Goal: Task Accomplishment & Management: Use online tool/utility

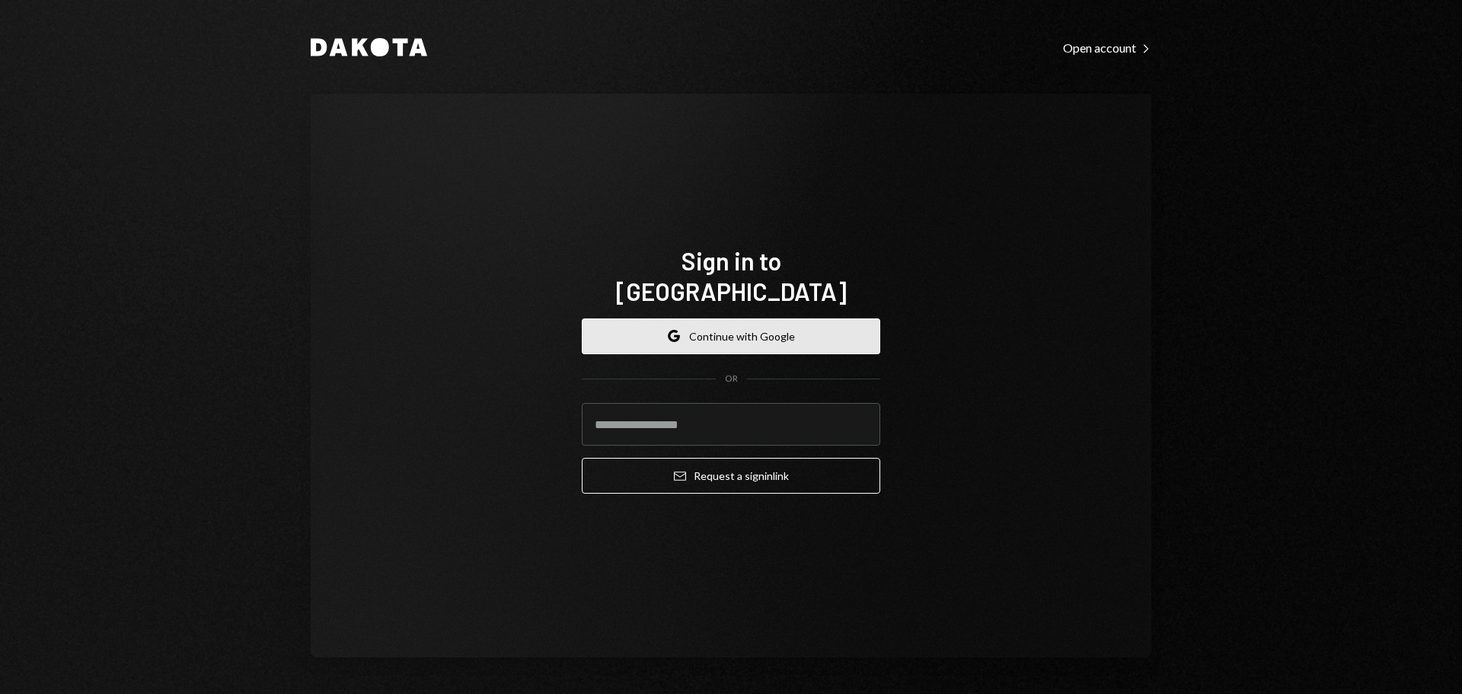
click at [721, 318] on button "Google Continue with Google" at bounding box center [731, 336] width 299 height 36
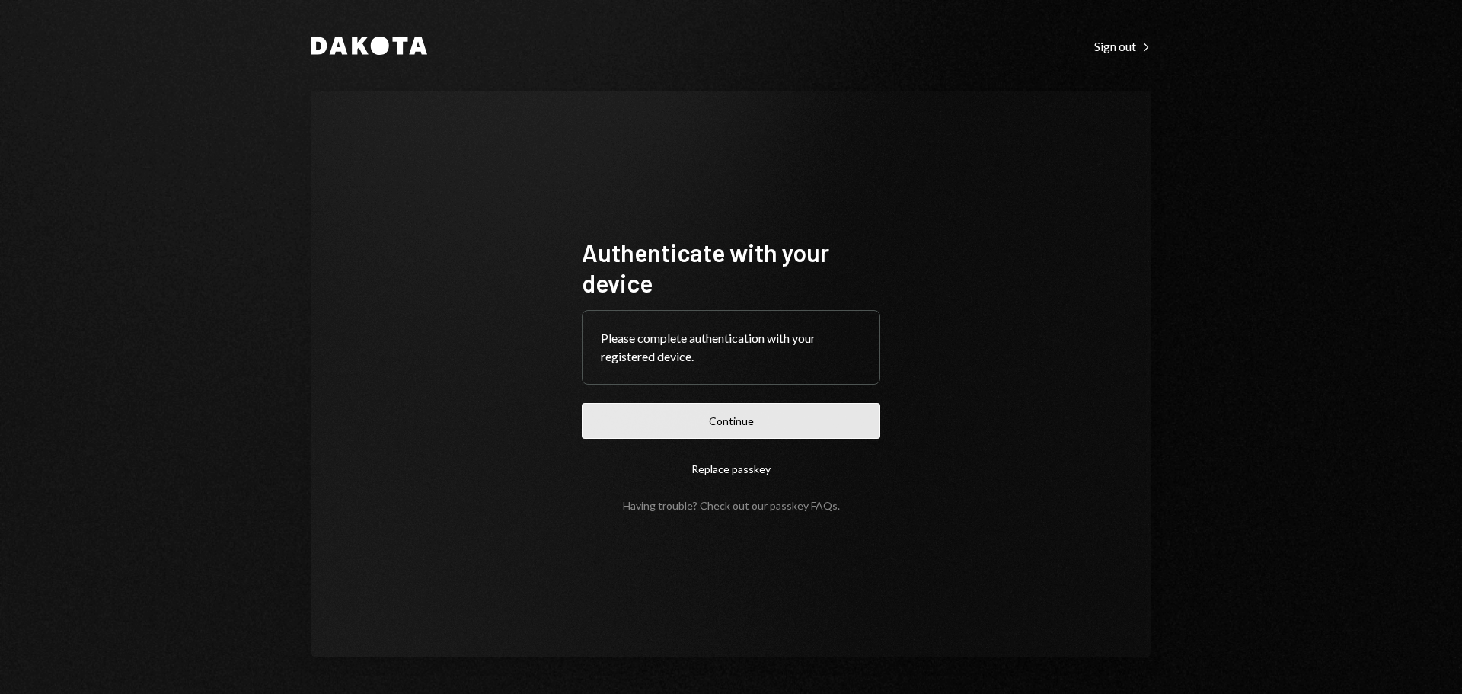
click at [794, 422] on button "Continue" at bounding box center [731, 421] width 299 height 36
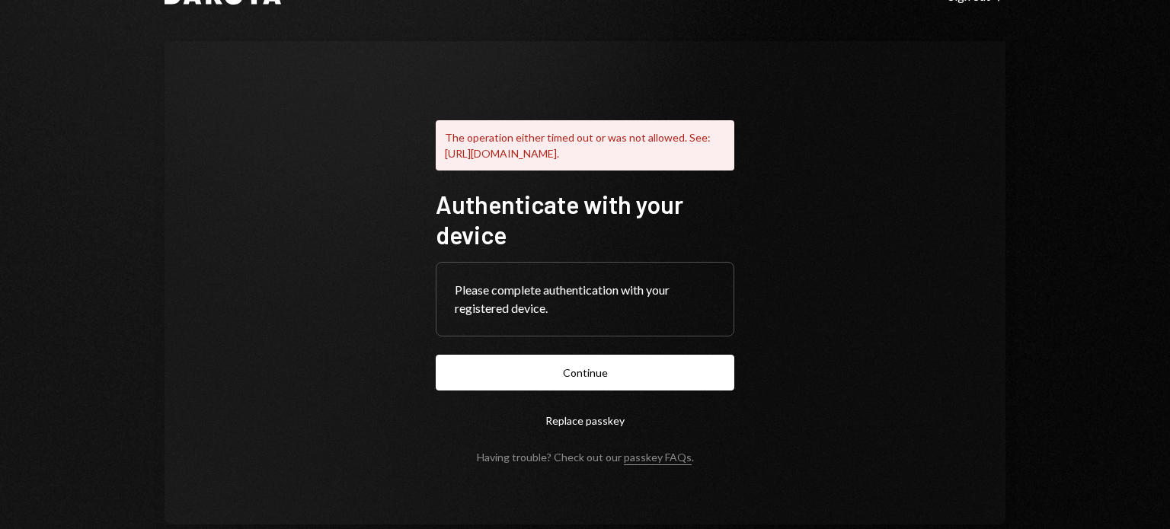
scroll to position [48, 0]
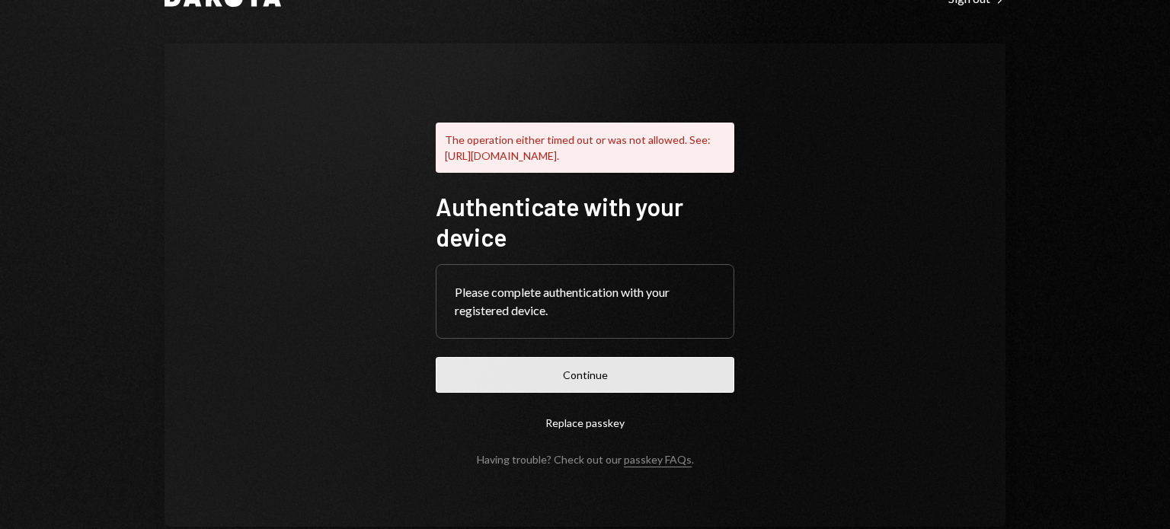
click at [597, 392] on button "Continue" at bounding box center [585, 375] width 299 height 36
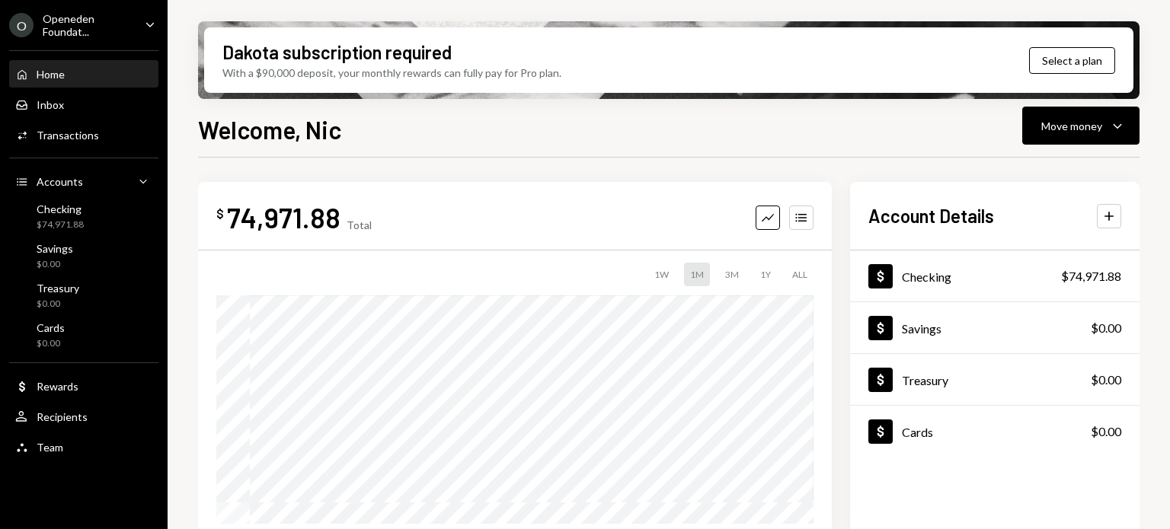
click at [143, 30] on icon "Caret Down" at bounding box center [150, 24] width 17 height 17
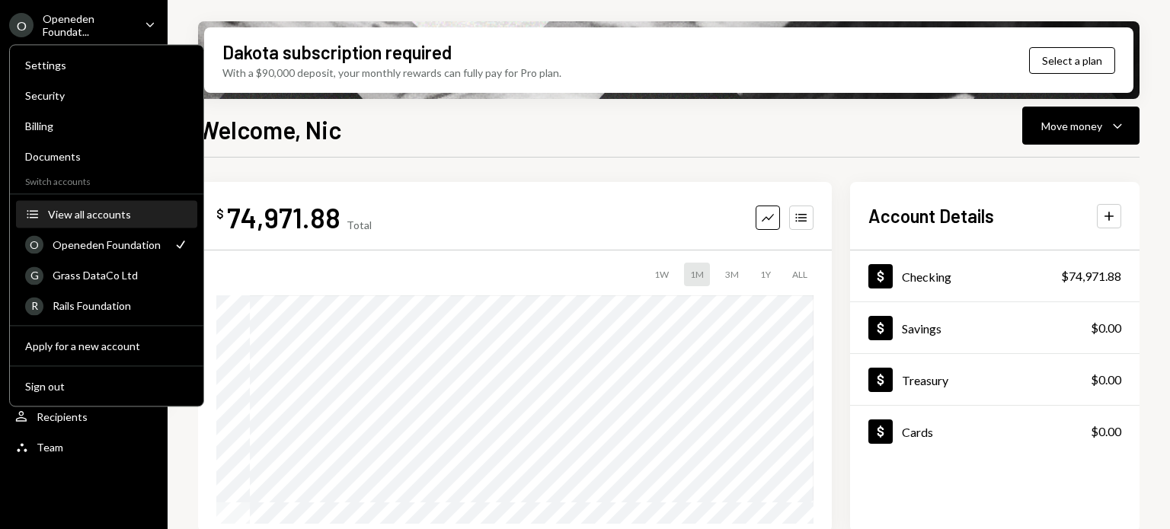
click at [73, 222] on button "Accounts View all accounts" at bounding box center [106, 214] width 181 height 27
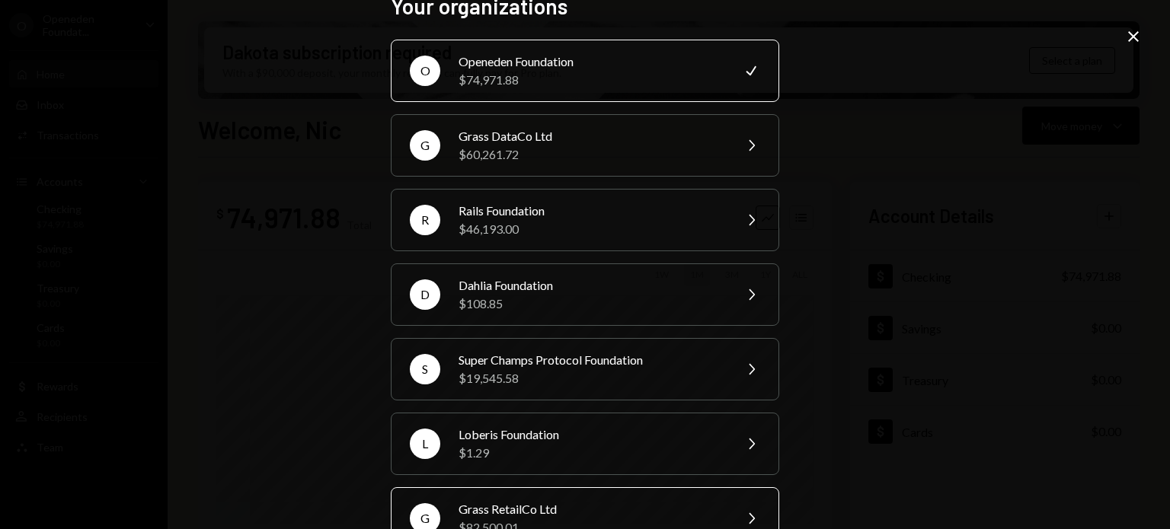
scroll to position [24, 0]
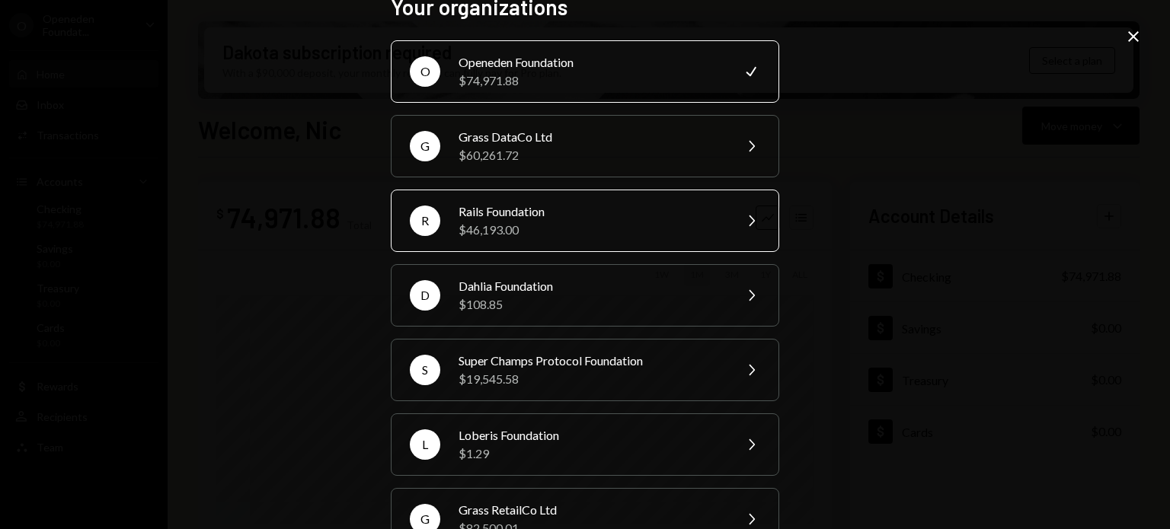
click at [536, 228] on div "$46,193.00" at bounding box center [591, 230] width 265 height 18
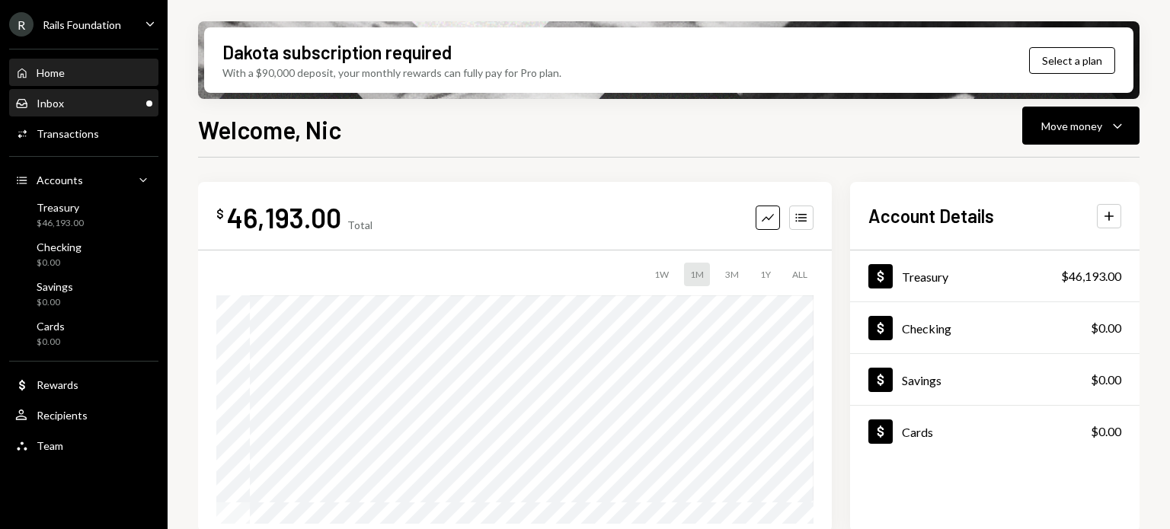
click at [97, 101] on div "Inbox Inbox" at bounding box center [83, 104] width 137 height 14
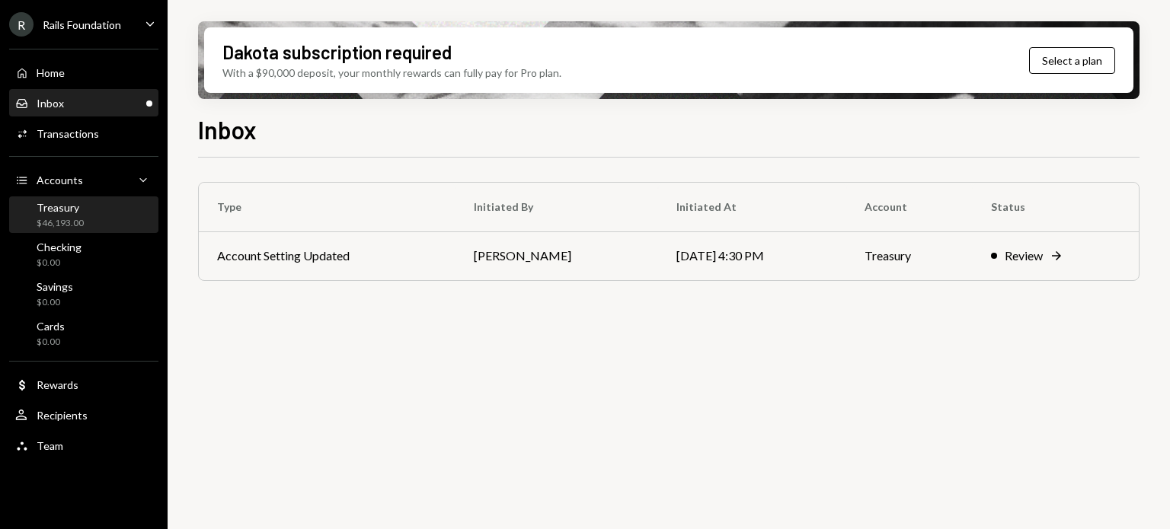
click at [85, 222] on div "Treasury $46,193.00" at bounding box center [83, 215] width 137 height 29
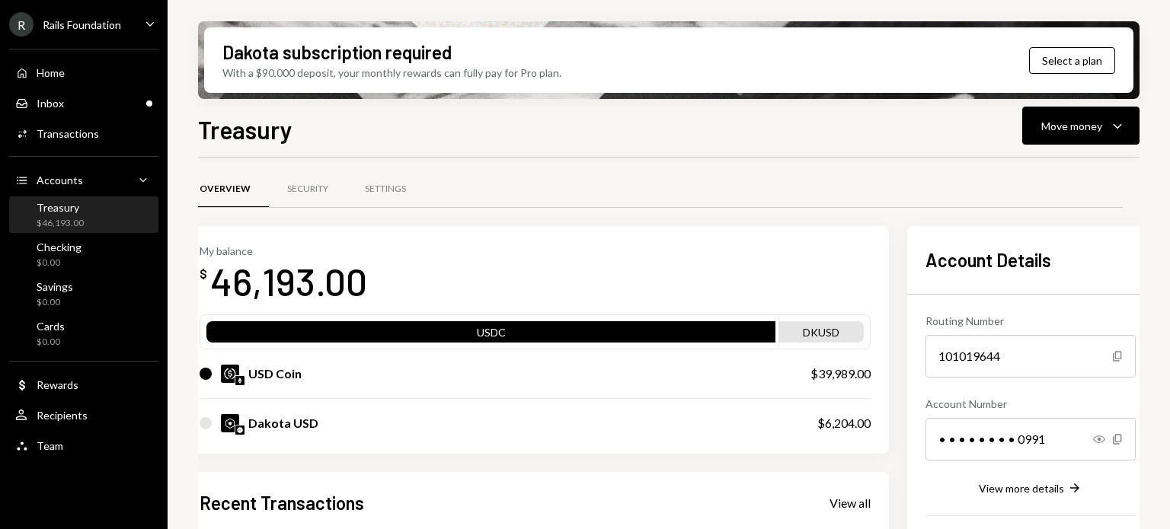
scroll to position [0, 17]
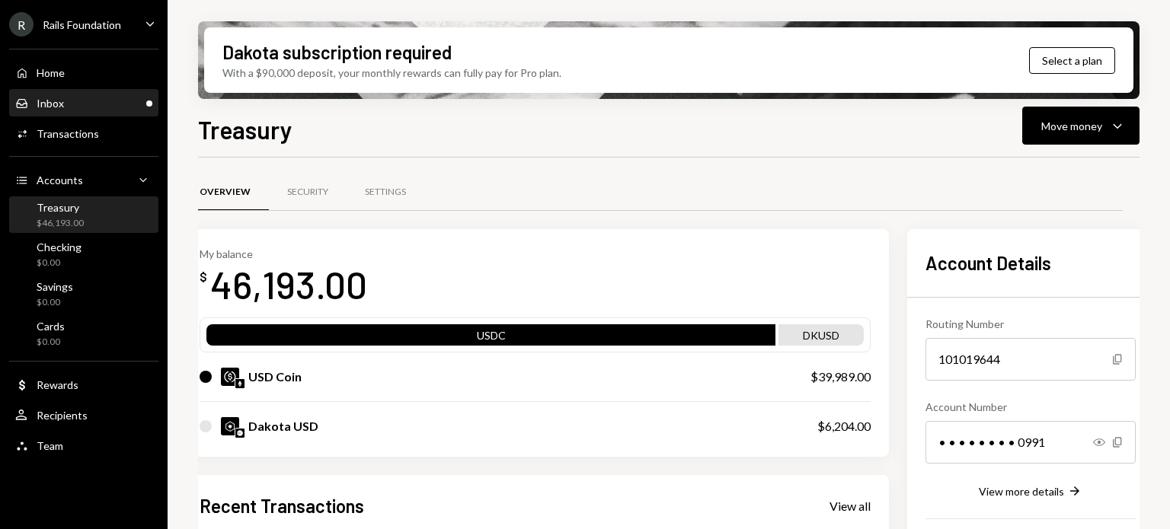
click at [82, 106] on div "Inbox Inbox" at bounding box center [83, 104] width 137 height 14
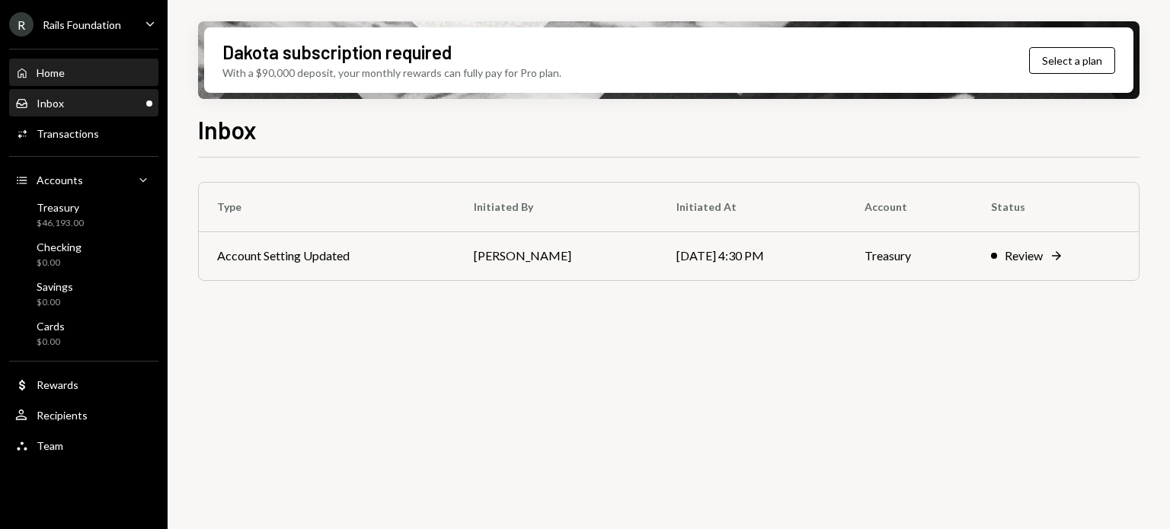
click at [70, 66] on div "Home Home" at bounding box center [83, 73] width 137 height 14
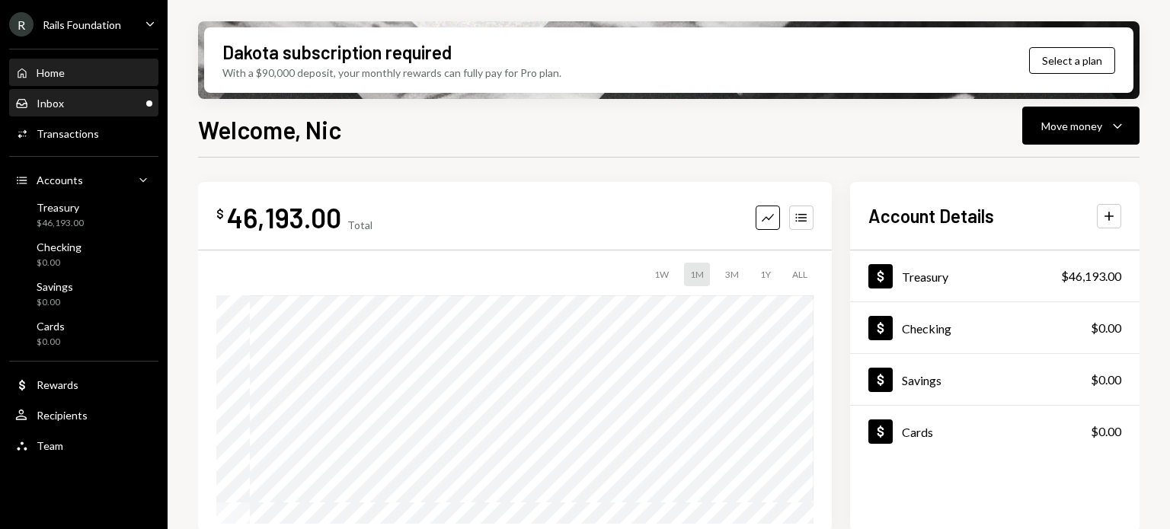
click at [81, 104] on div "Inbox Inbox" at bounding box center [83, 104] width 137 height 14
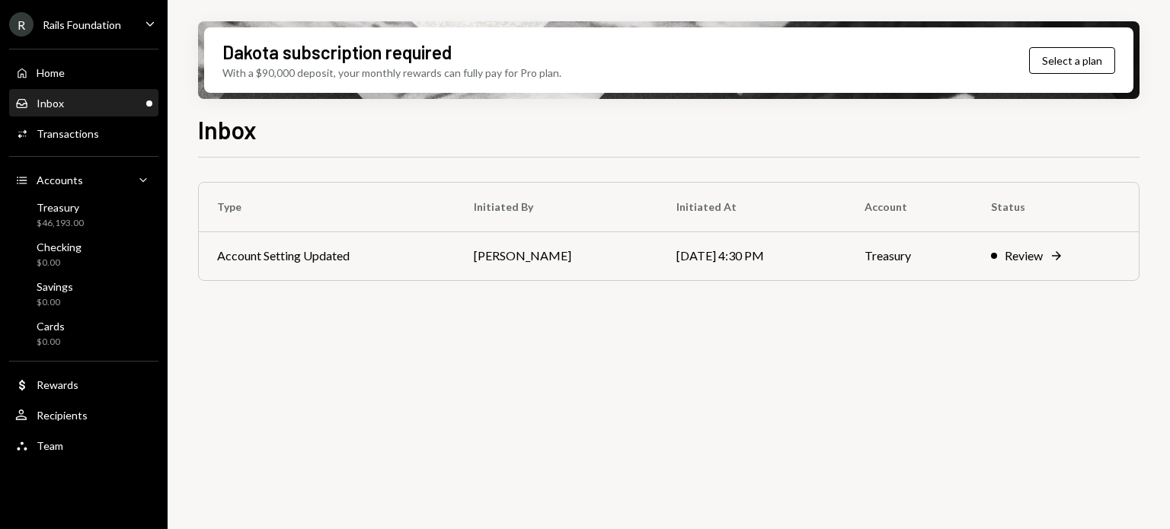
click at [594, 426] on div "Type Initiated By Initiated At Account Status Account Setting Updated Octavia T…" at bounding box center [668, 352] width 941 height 389
click at [449, 411] on div "Type Initiated By Initiated At Account Status Account Setting Updated Octavia T…" at bounding box center [668, 352] width 941 height 389
click at [652, 356] on div "Type Initiated By Initiated At Account Status Account Setting Updated Octavia T…" at bounding box center [668, 352] width 941 height 389
click at [340, 366] on div "Type Initiated By Initiated At Account Status Account Setting Updated Octavia T…" at bounding box center [668, 352] width 941 height 389
click at [85, 223] on div "Treasury $46,193.00" at bounding box center [83, 215] width 137 height 29
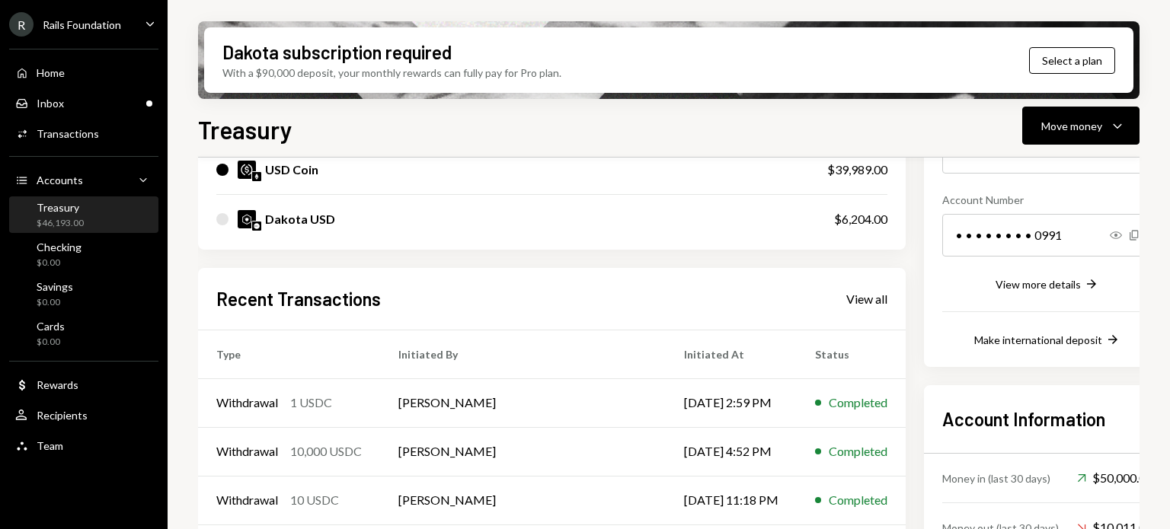
scroll to position [206, 0]
click at [109, 130] on div "Activities Transactions" at bounding box center [83, 134] width 137 height 14
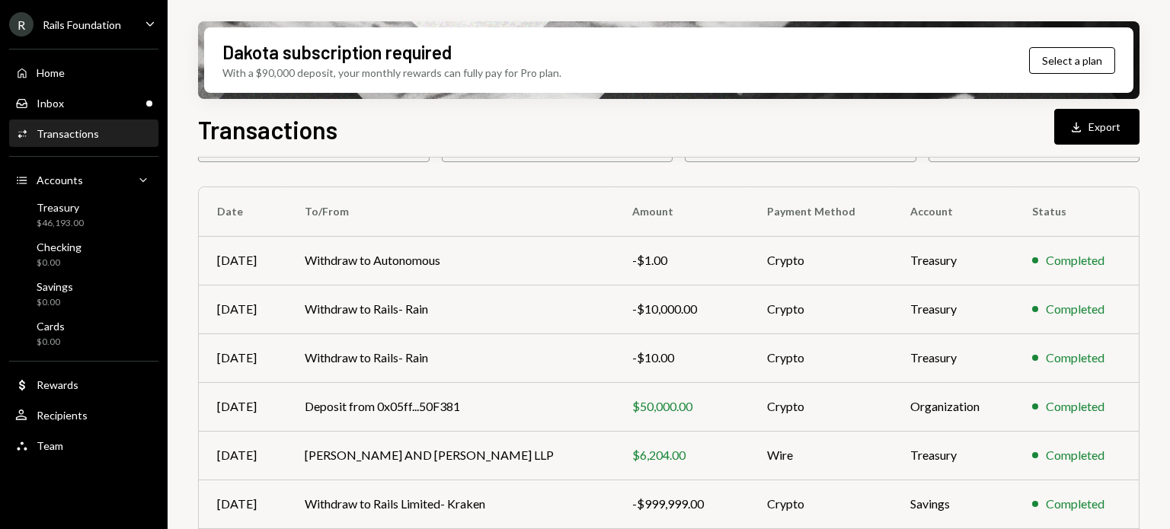
scroll to position [97, 0]
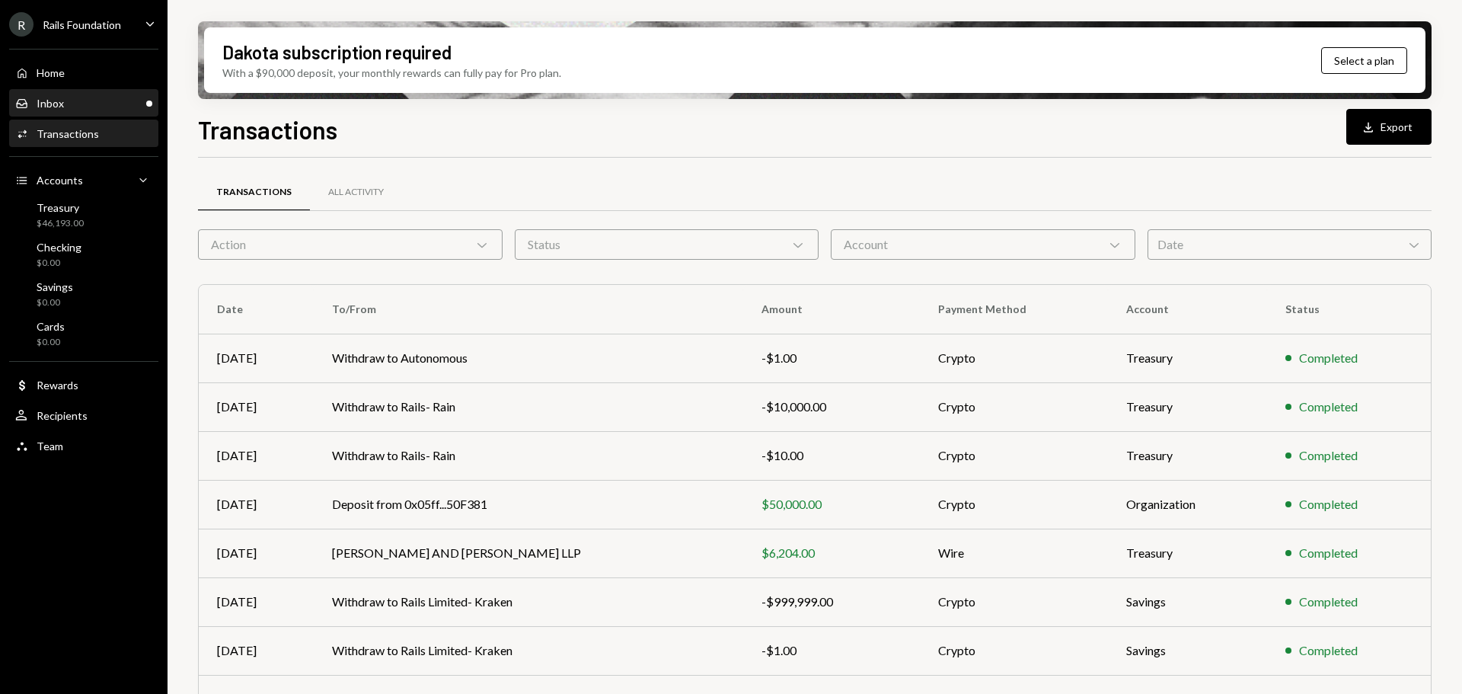
click at [99, 104] on div "Inbox Inbox" at bounding box center [83, 104] width 137 height 14
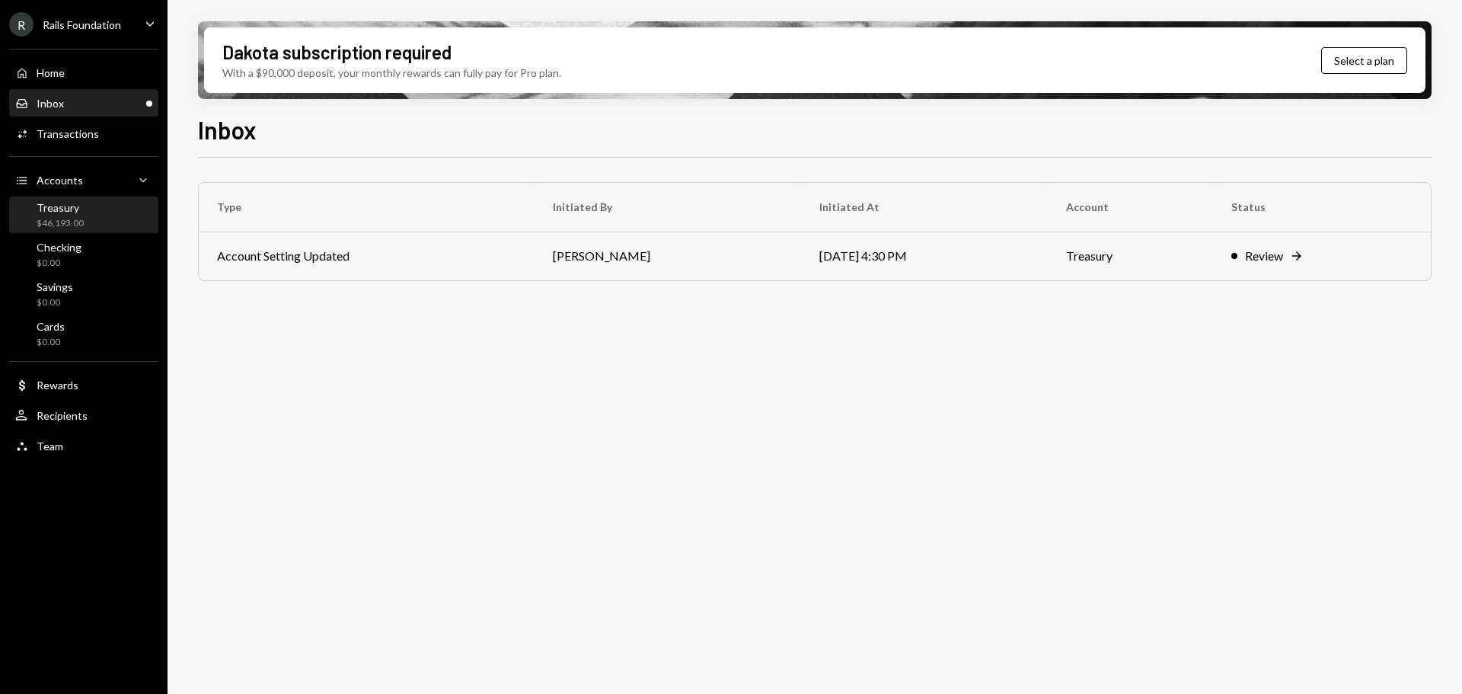
click at [87, 221] on div "Treasury $46,193.00" at bounding box center [83, 215] width 137 height 29
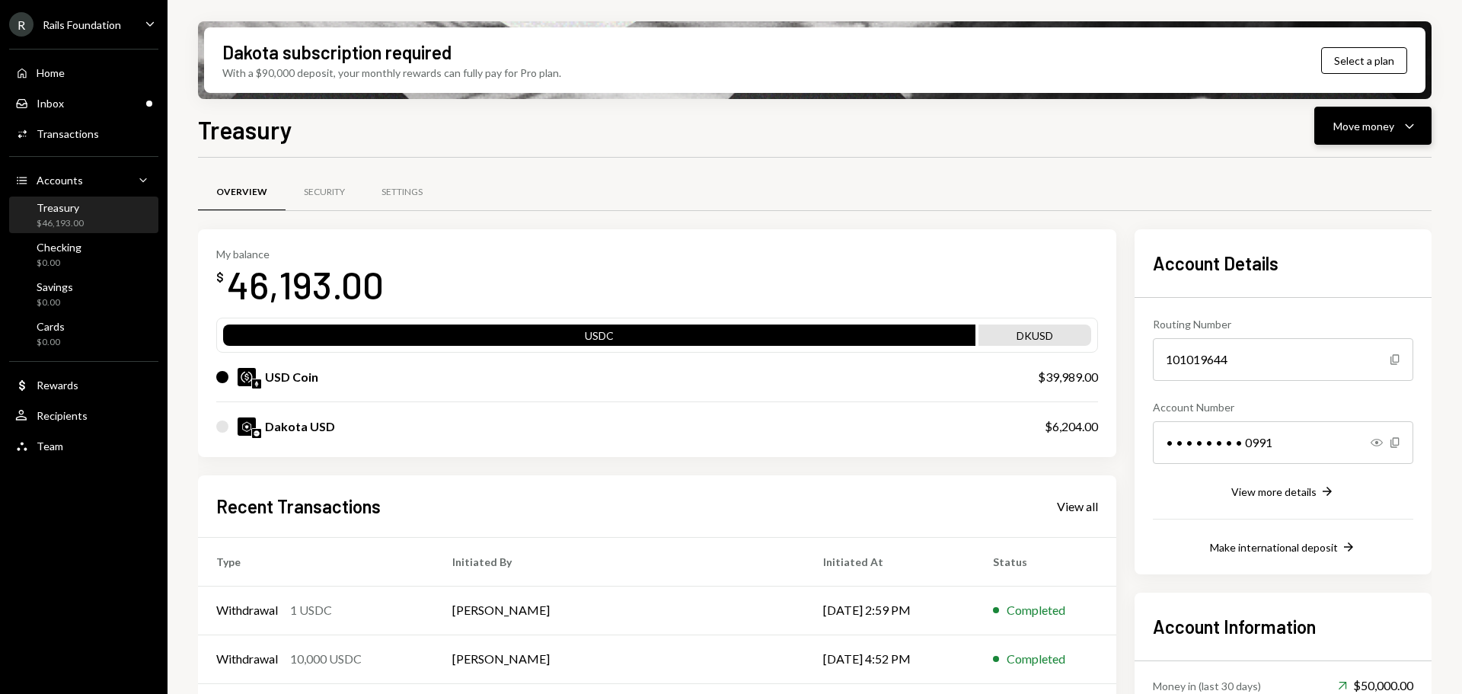
click at [1169, 135] on button "Move money Caret Down" at bounding box center [1373, 126] width 117 height 38
click at [1169, 172] on div "Send" at bounding box center [1361, 172] width 111 height 16
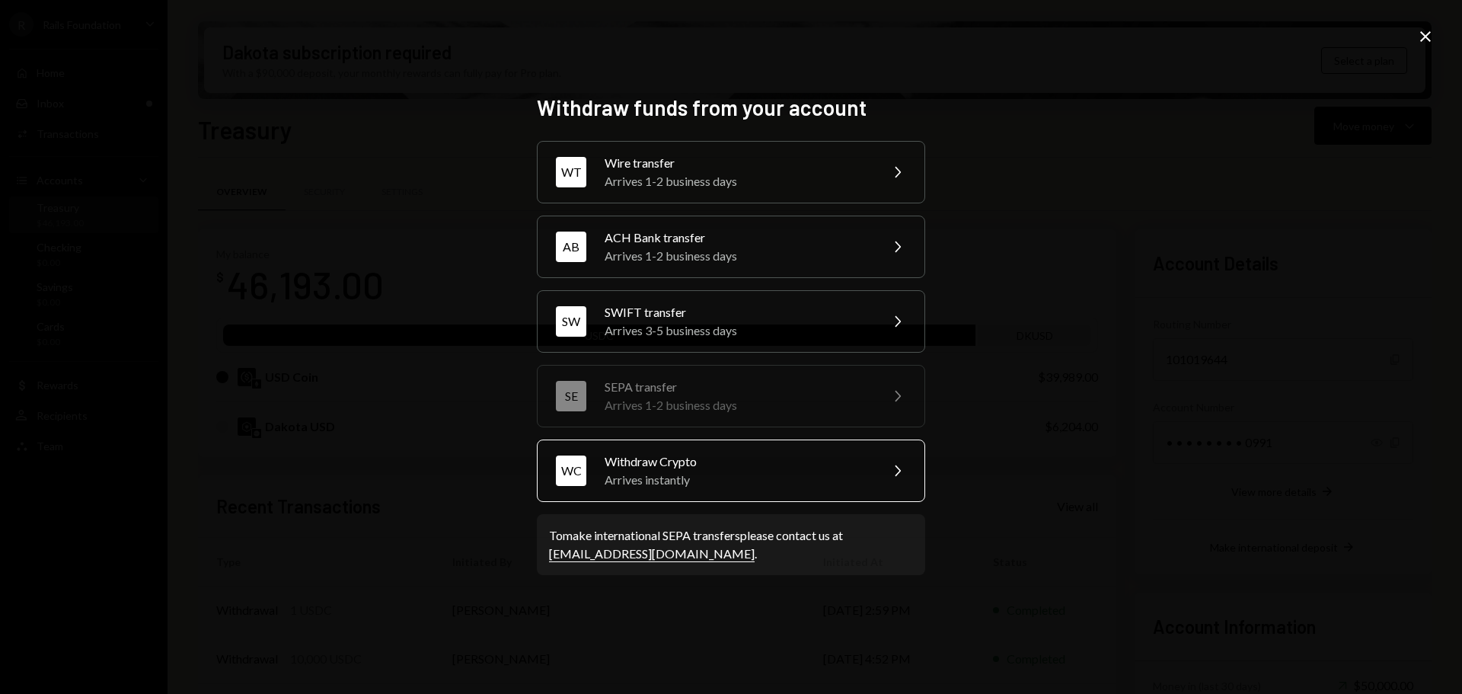
click at [778, 457] on div "Withdraw Crypto" at bounding box center [737, 461] width 265 height 18
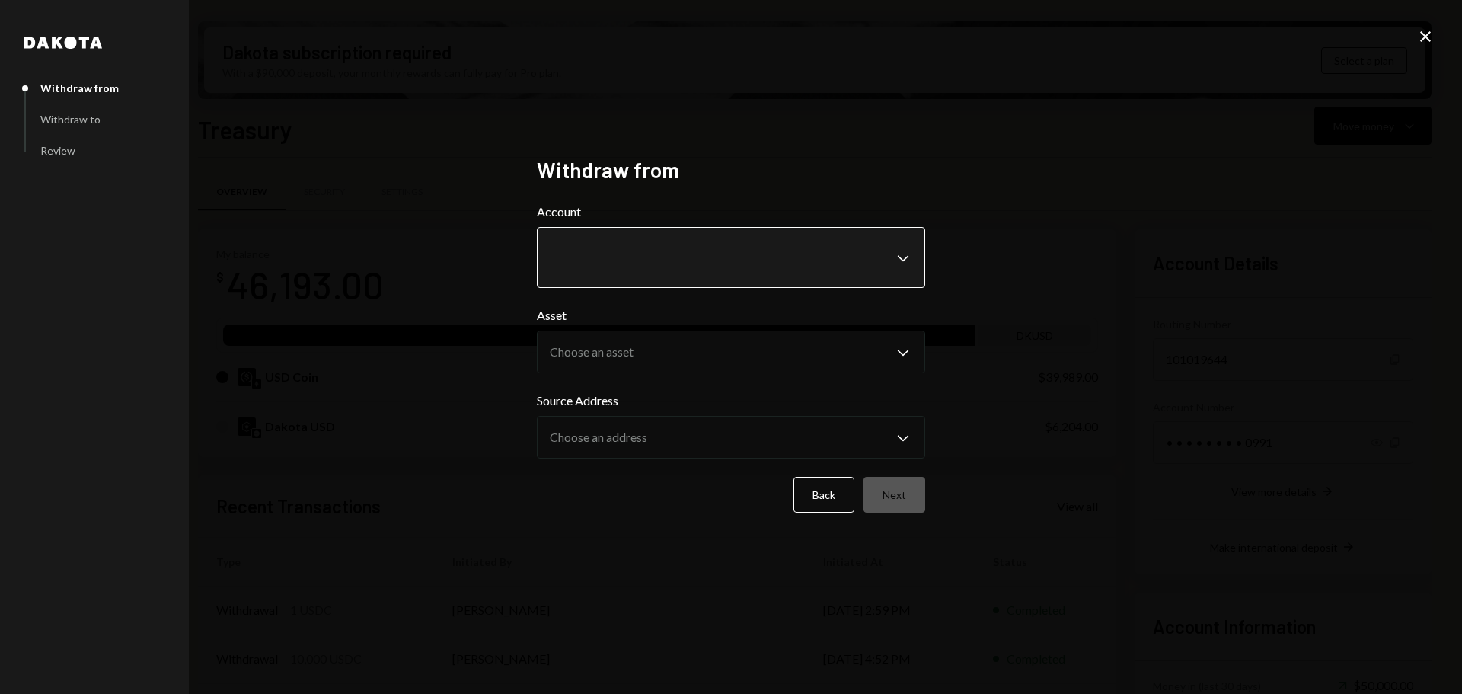
click at [701, 271] on body "R Rails Foundation Caret Down Home Home Inbox Inbox Activities Transactions Acc…" at bounding box center [731, 347] width 1462 height 694
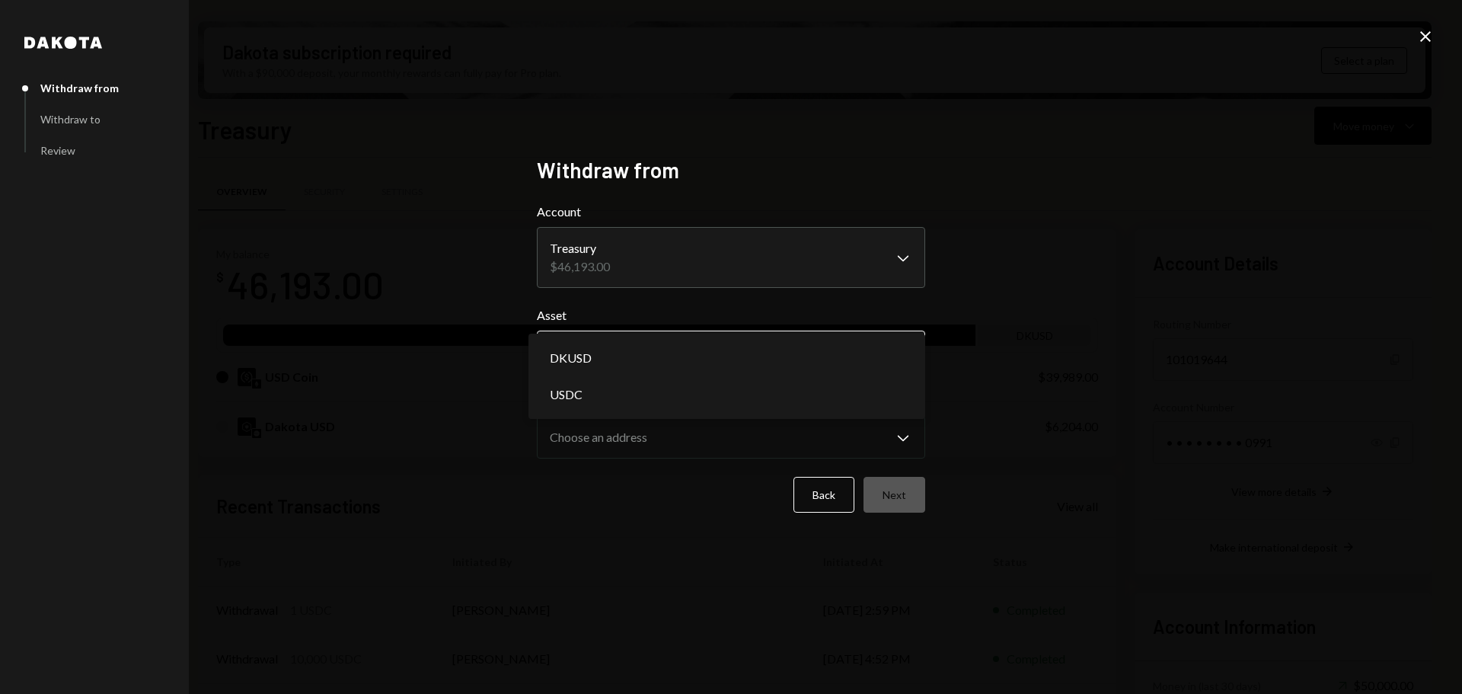
click at [682, 353] on body "R Rails Foundation Caret Down Home Home Inbox Inbox Activities Transactions Acc…" at bounding box center [731, 347] width 1462 height 694
select select "****"
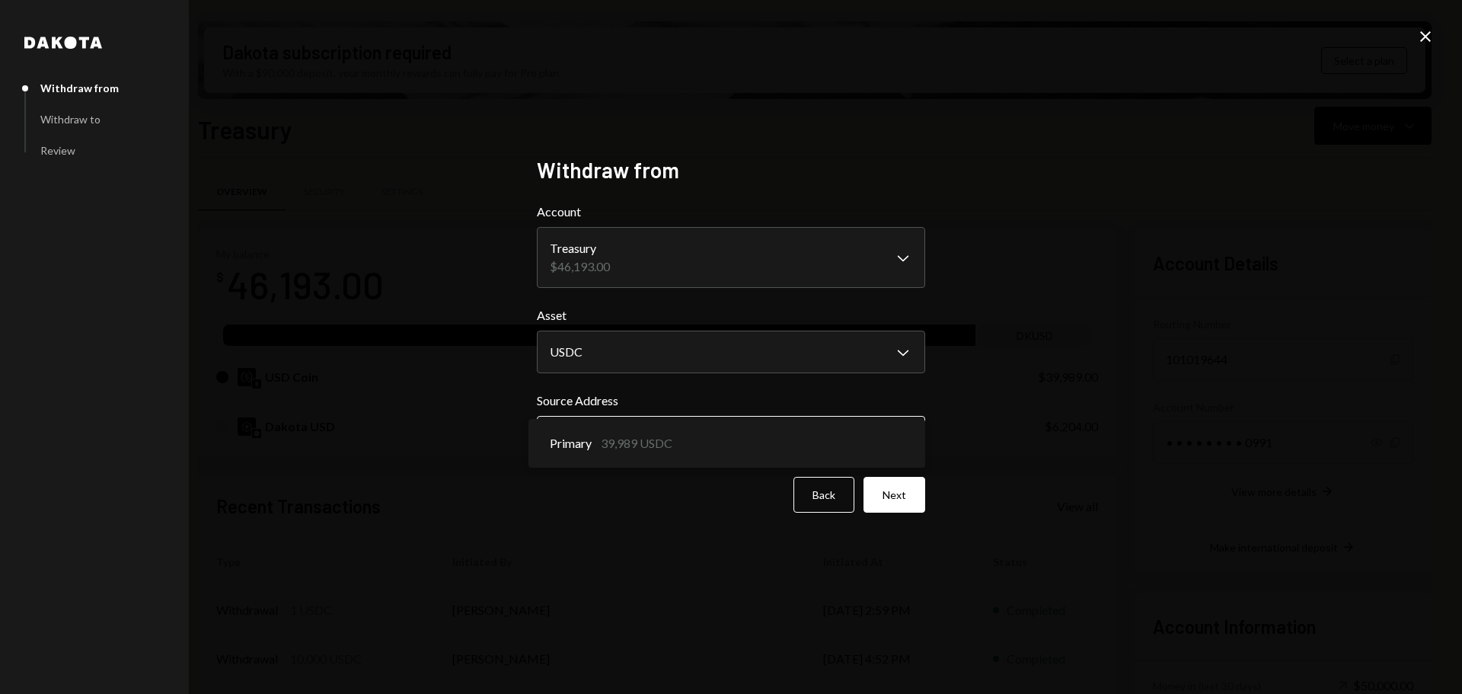
click at [664, 438] on body "R Rails Foundation Caret Down Home Home Inbox Inbox Activities Transactions Acc…" at bounding box center [731, 347] width 1462 height 694
click at [1063, 451] on div "**********" at bounding box center [731, 347] width 1462 height 694
click at [912, 498] on button "Next" at bounding box center [895, 495] width 62 height 36
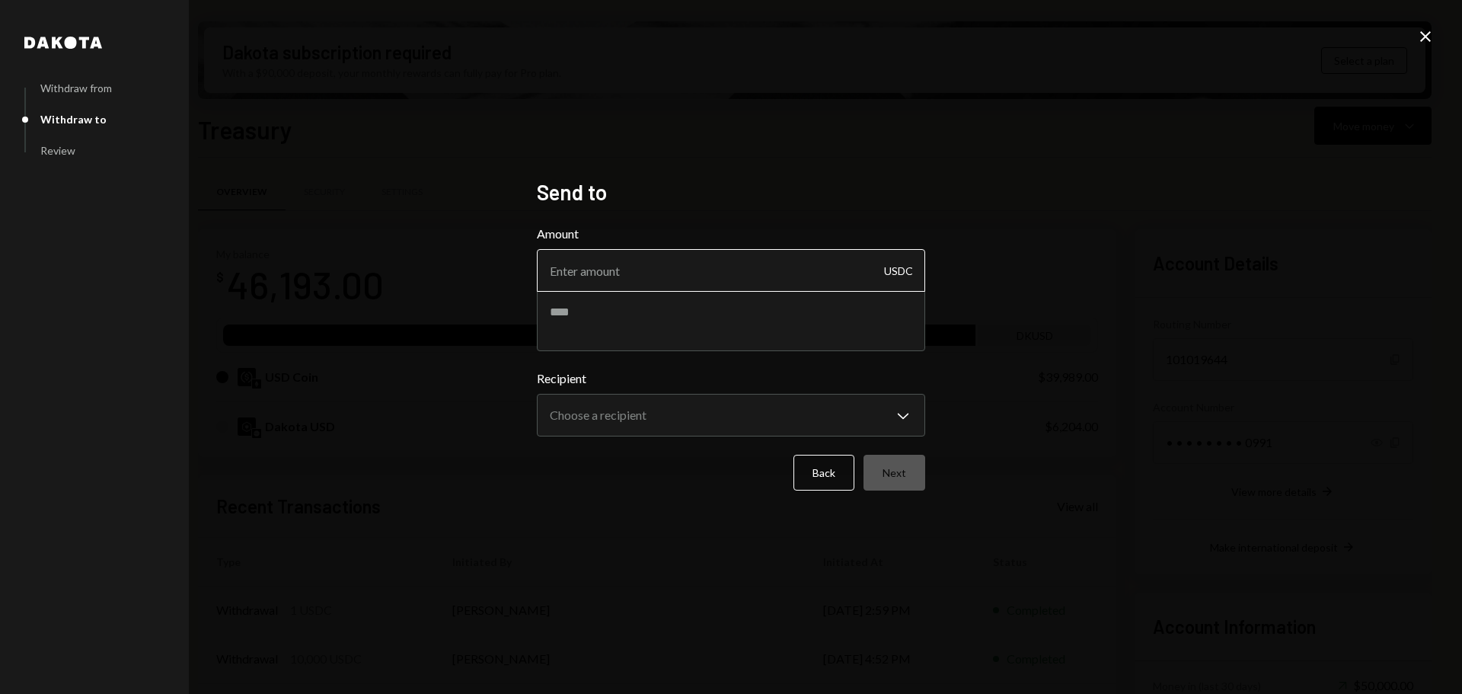
click at [737, 274] on input "Amount" at bounding box center [731, 270] width 388 height 43
type input "8789"
click at [669, 311] on textarea at bounding box center [731, 320] width 388 height 61
click at [555, 306] on textarea at bounding box center [731, 320] width 388 height 61
paste textarea "**********"
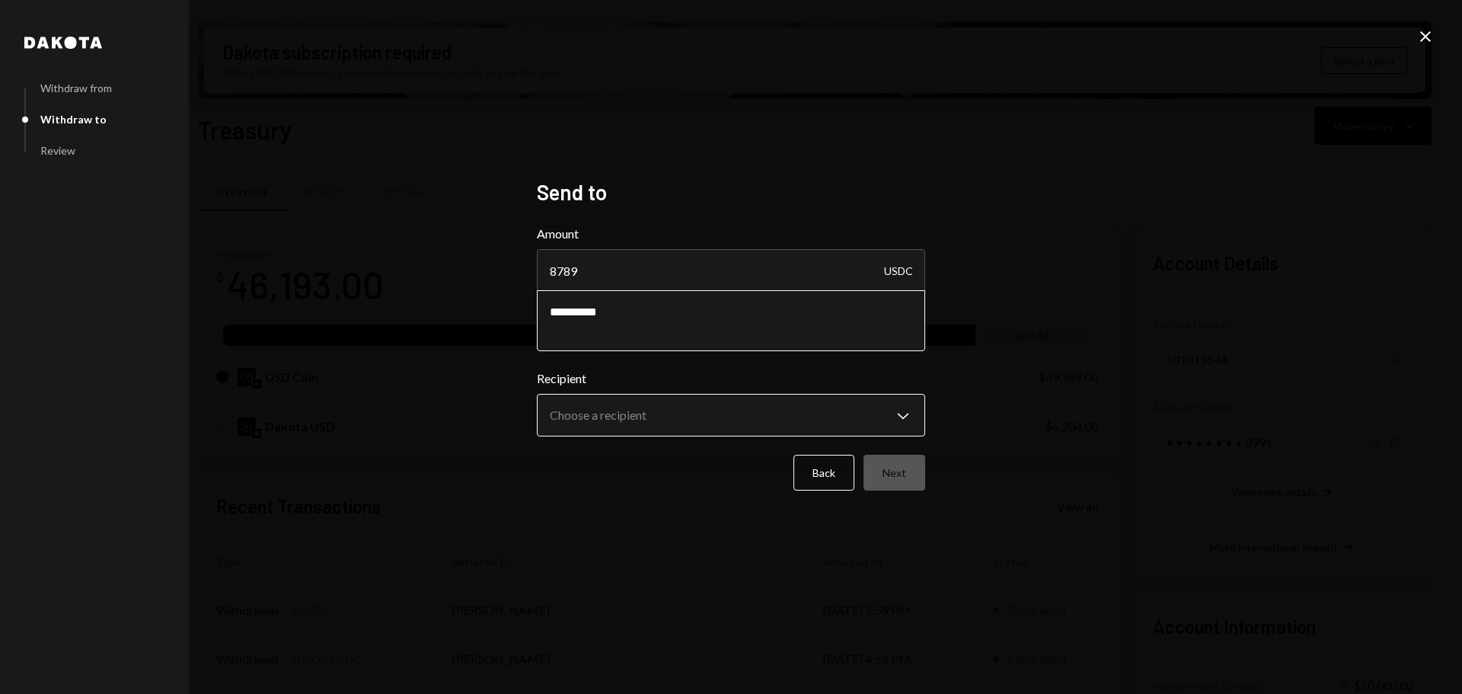
type textarea "**********"
click at [708, 409] on body "R Rails Foundation Caret Down Home Home Inbox Inbox Activities Transactions Acc…" at bounding box center [731, 347] width 1462 height 694
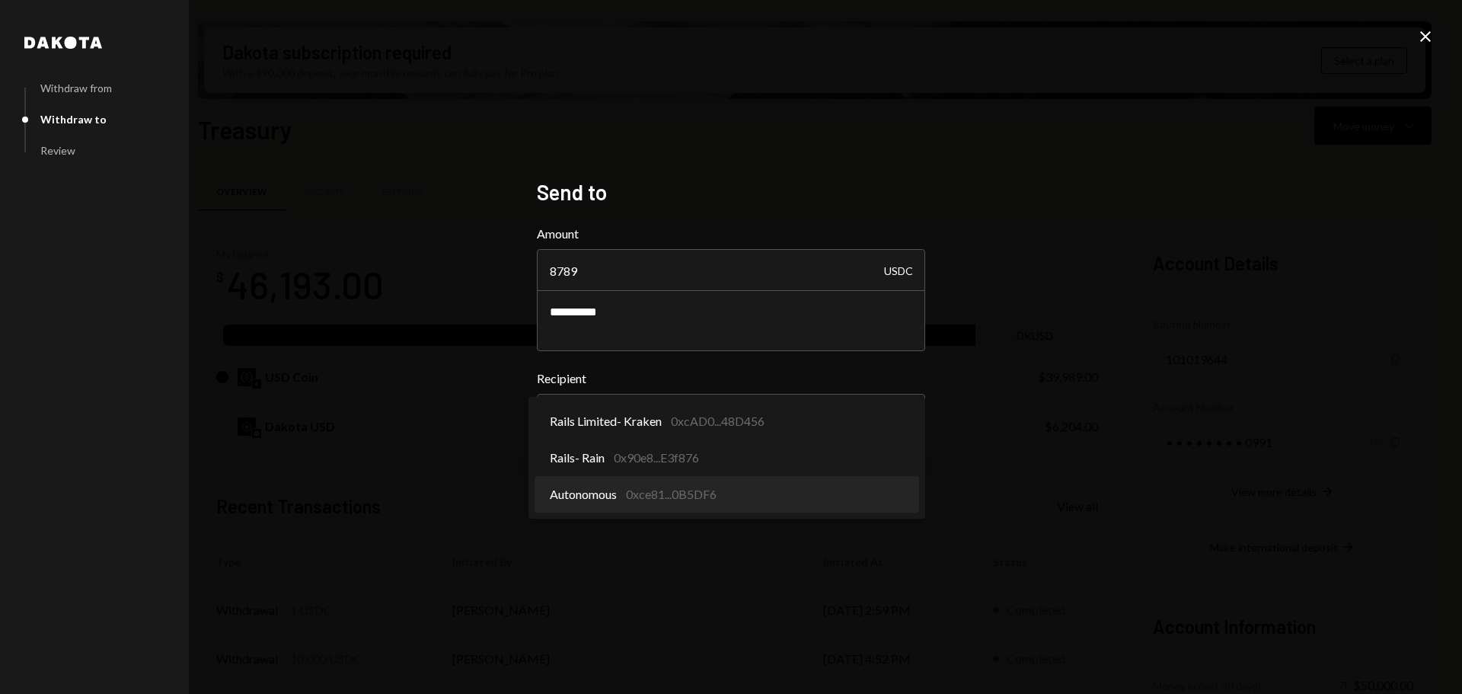
select select "**********"
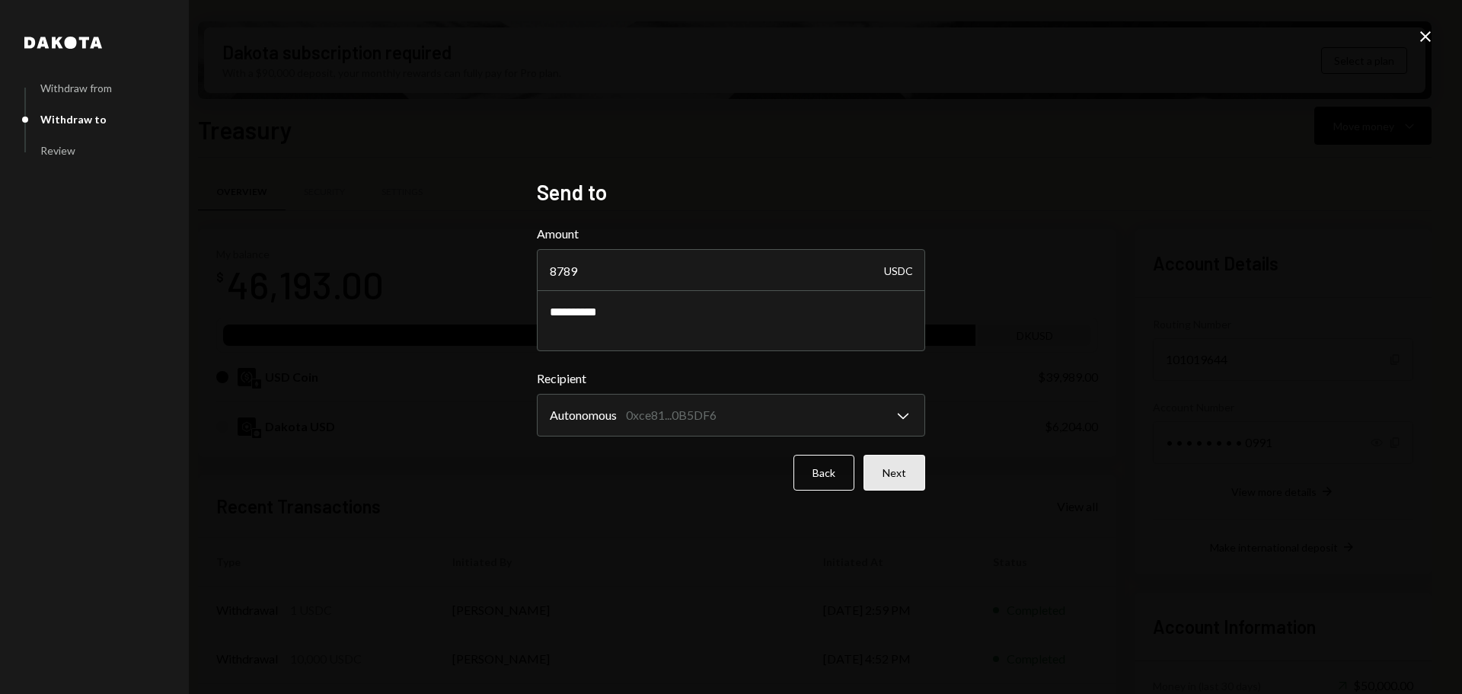
click at [903, 481] on button "Next" at bounding box center [895, 473] width 62 height 36
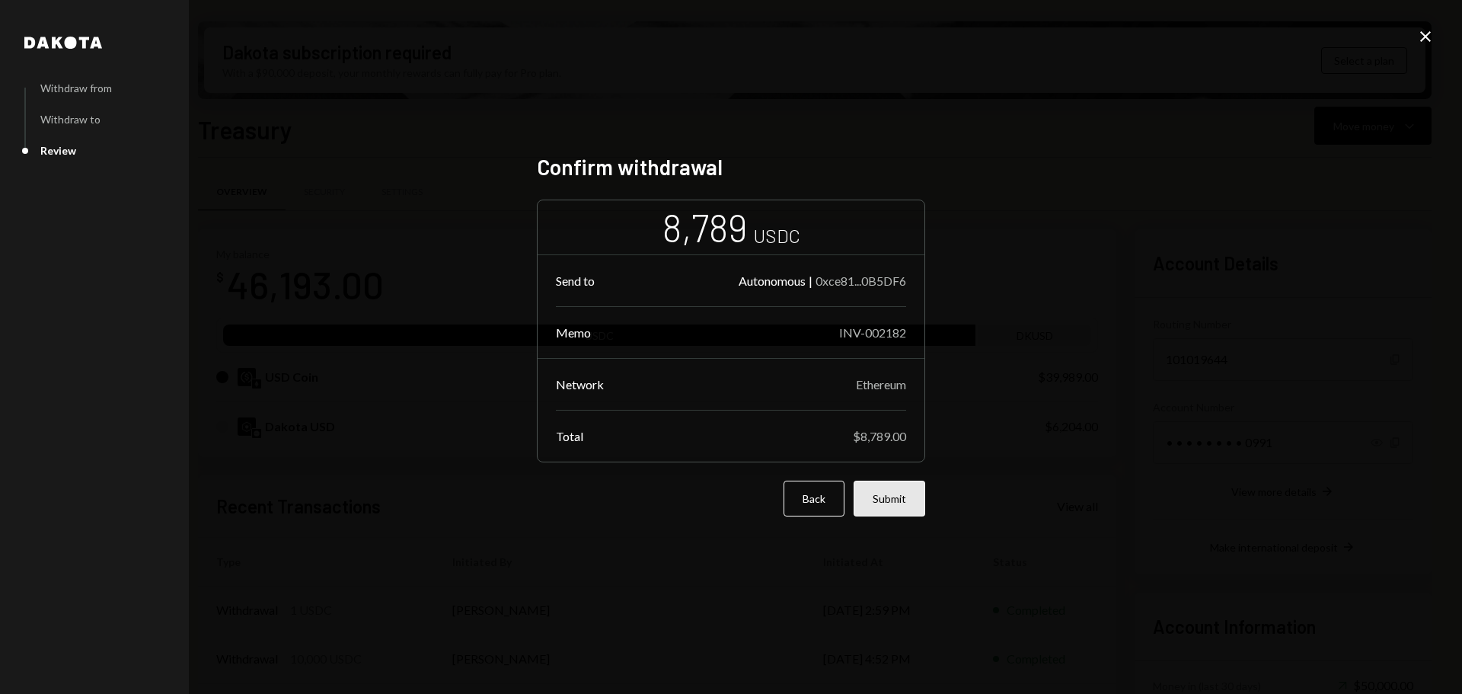
click at [893, 504] on button "Submit" at bounding box center [890, 499] width 72 height 36
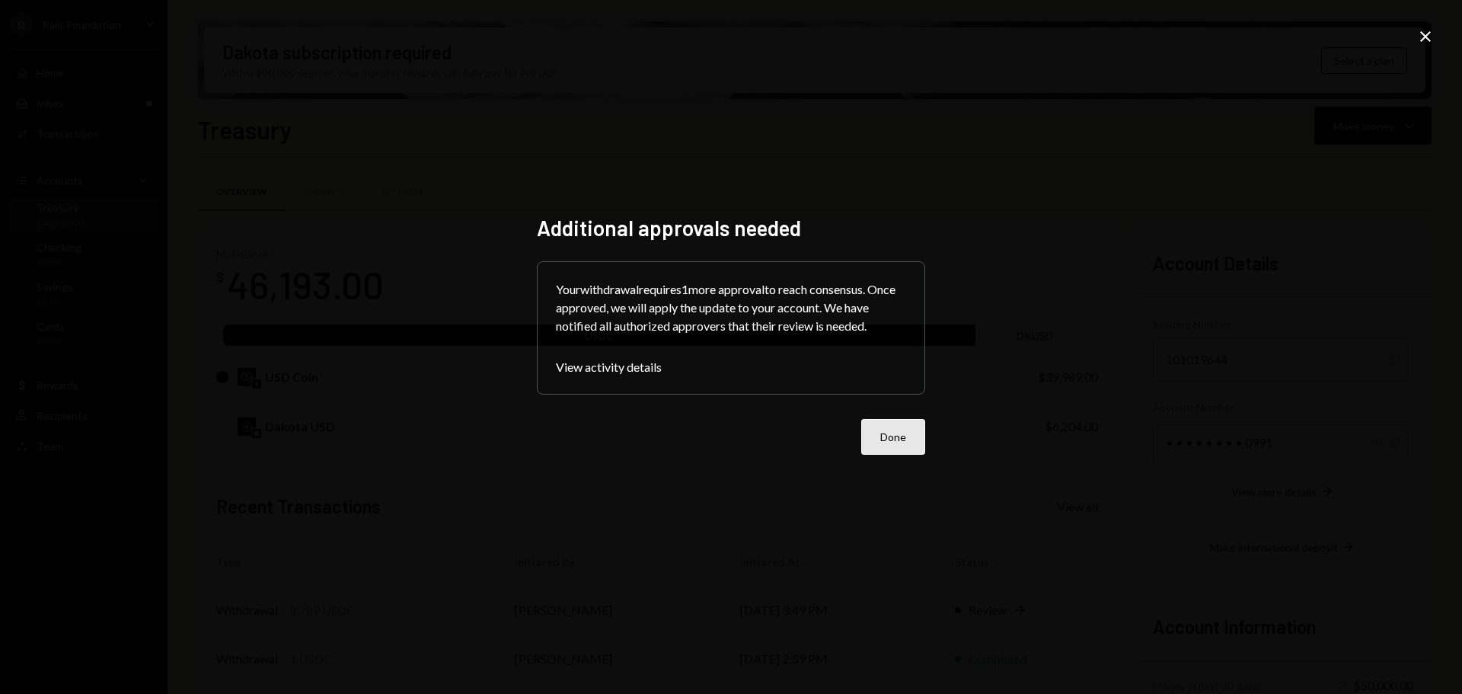
click at [897, 433] on button "Done" at bounding box center [893, 437] width 64 height 36
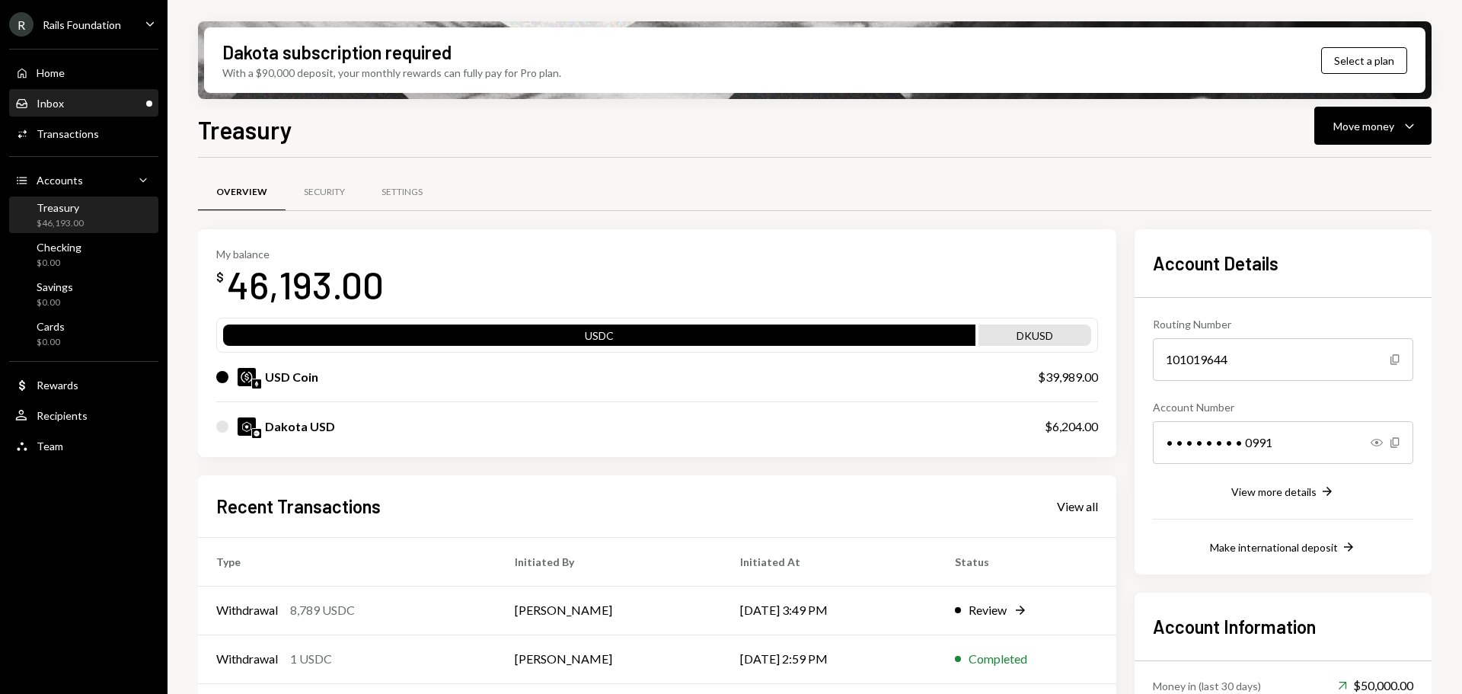
click at [67, 91] on div "Inbox Inbox" at bounding box center [83, 104] width 137 height 26
